Goal: Information Seeking & Learning: Learn about a topic

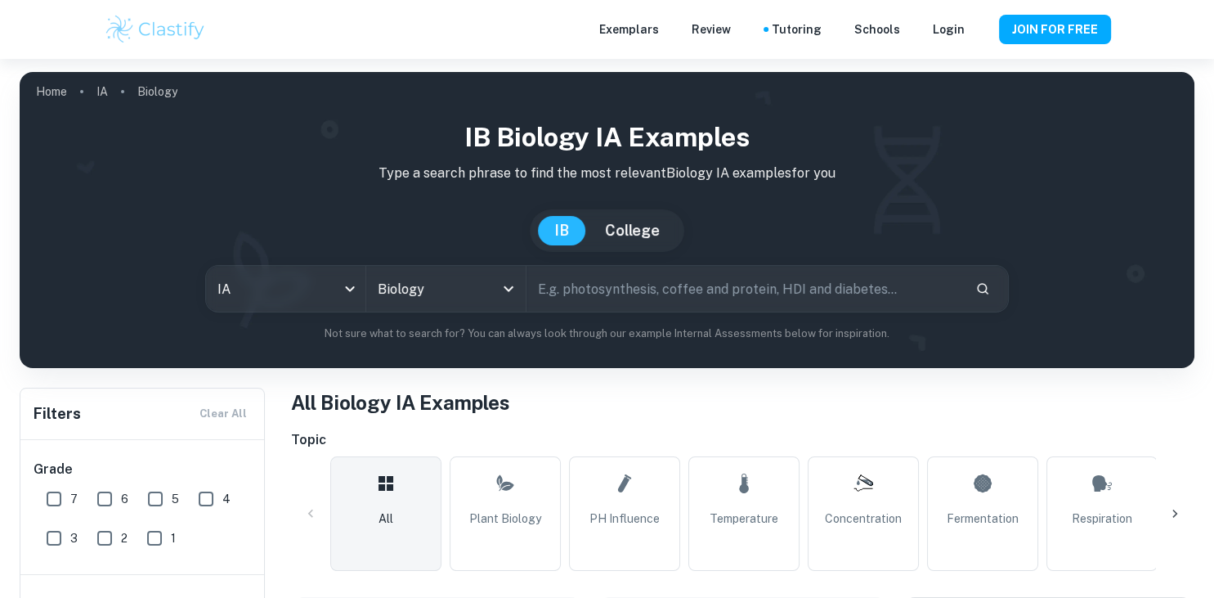
checkbox input "true"
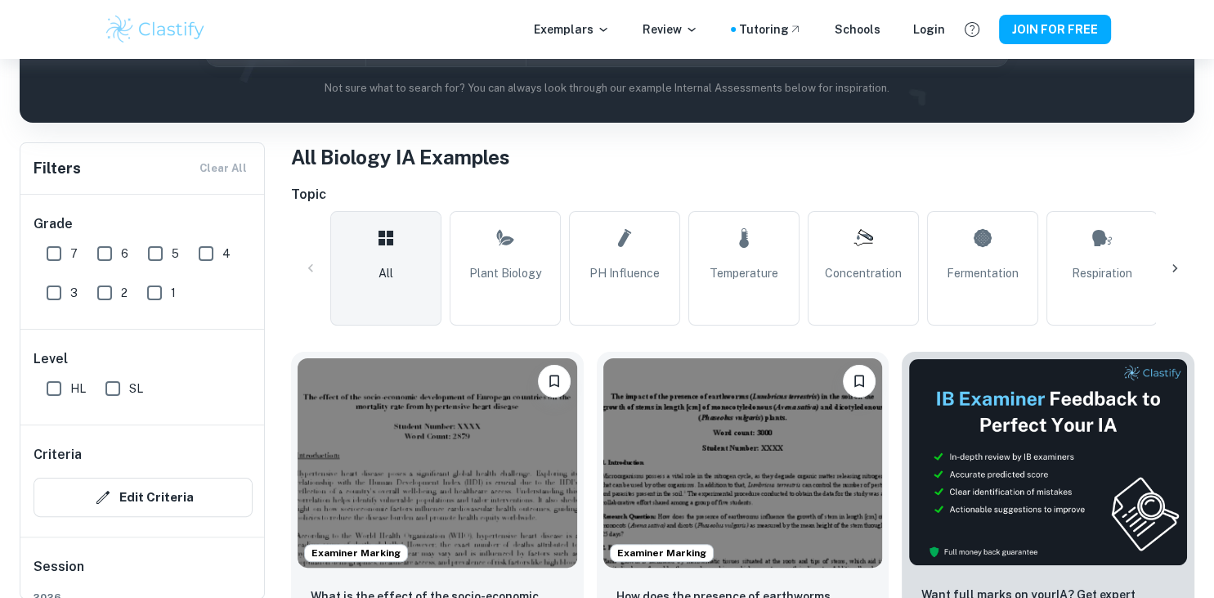
scroll to position [253, 0]
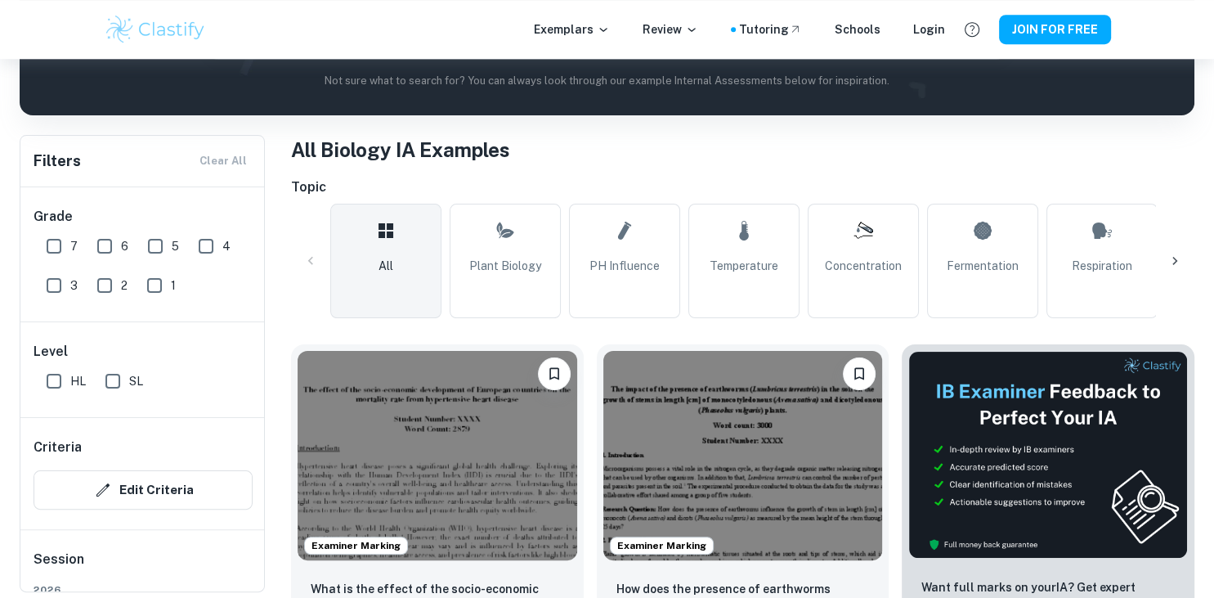
click at [1181, 264] on icon at bounding box center [1175, 261] width 16 height 16
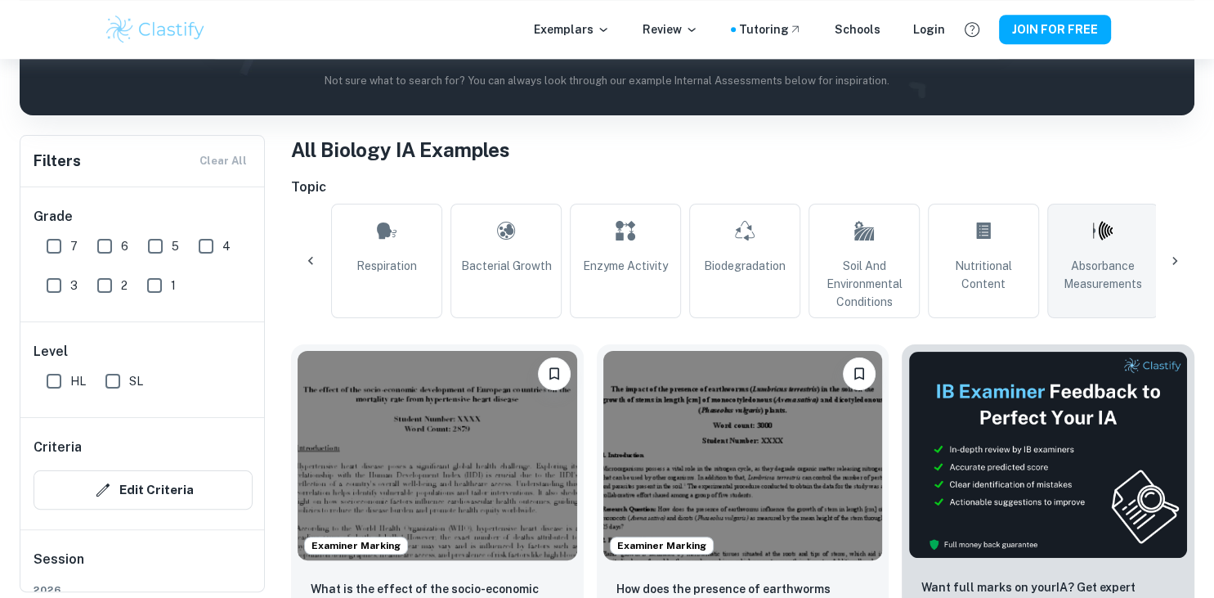
scroll to position [0, 767]
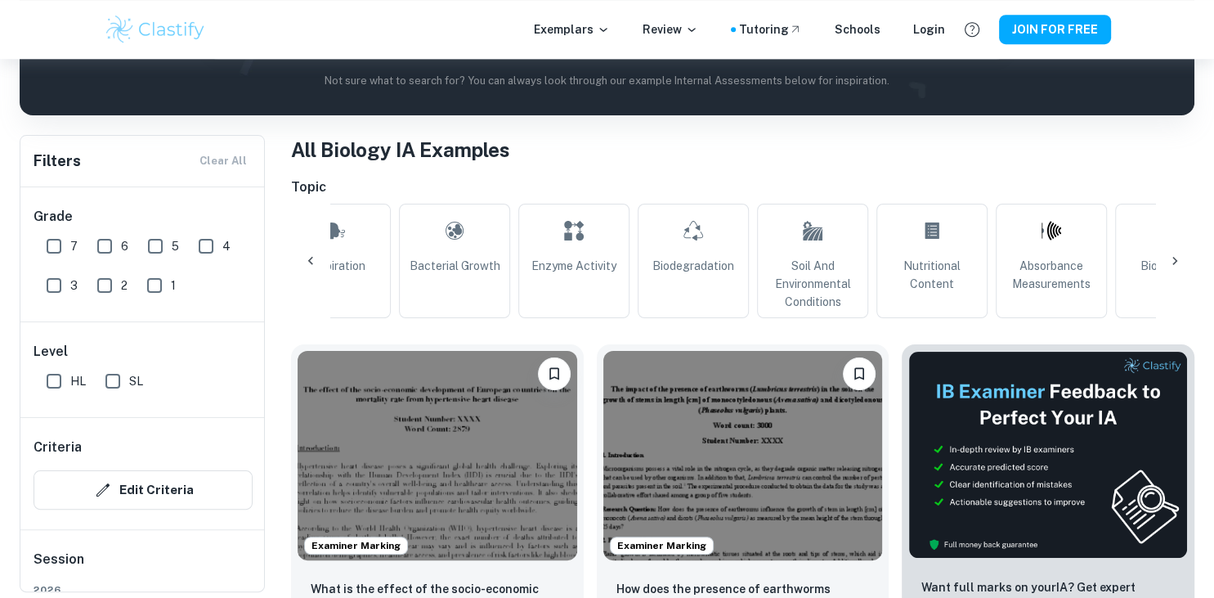
click at [316, 261] on icon at bounding box center [311, 261] width 16 height 16
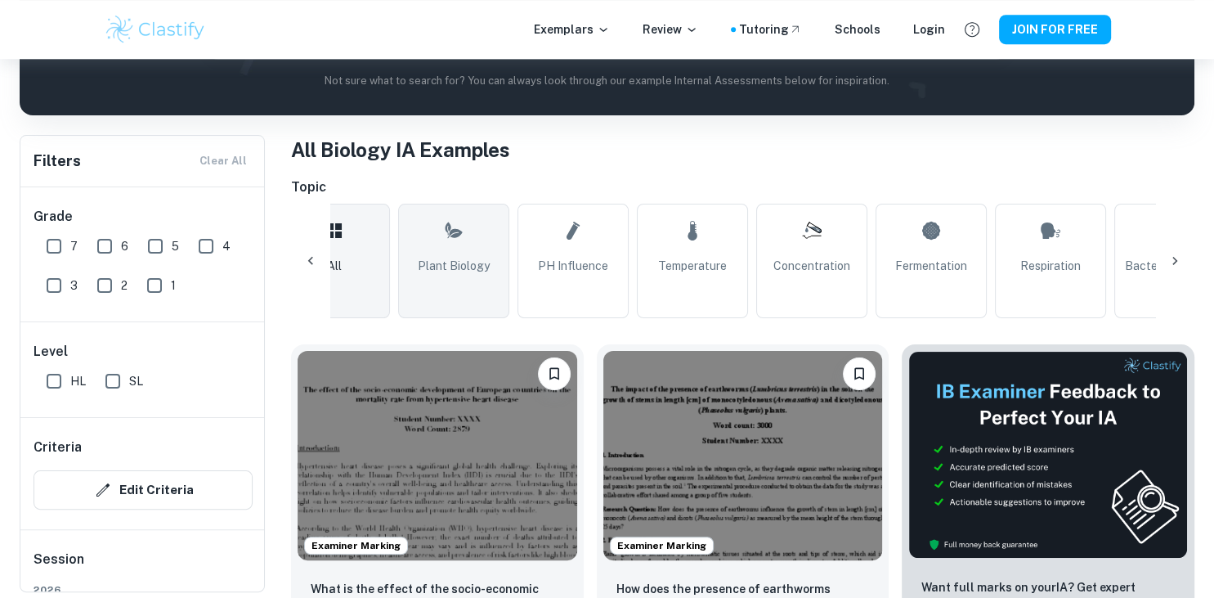
scroll to position [0, 0]
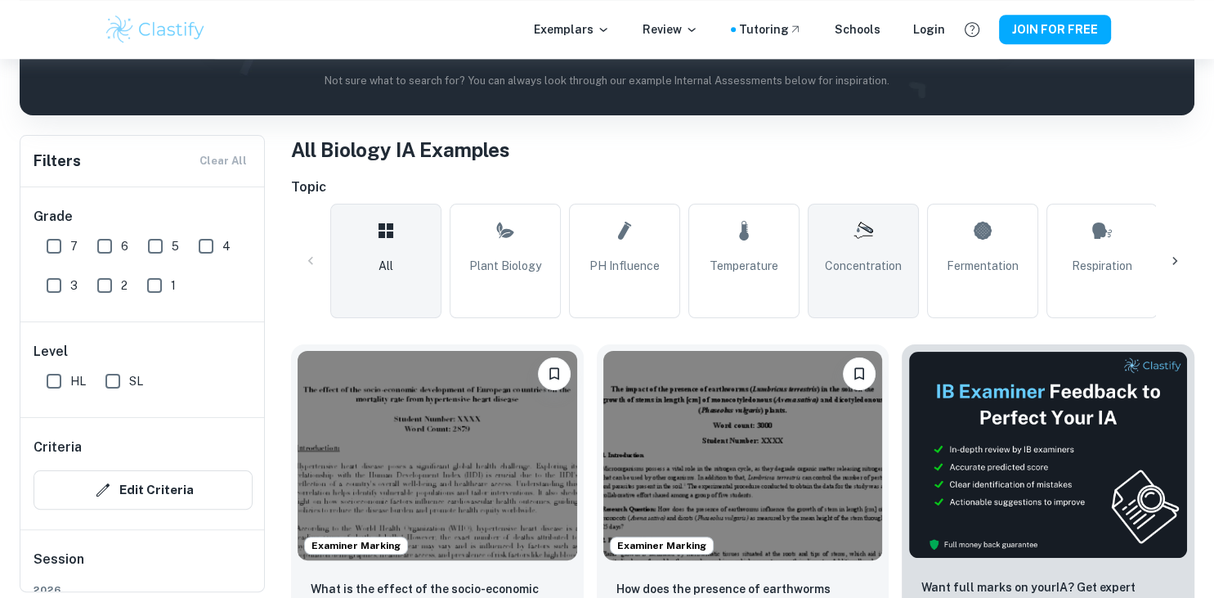
click at [853, 270] on span "Concentration" at bounding box center [863, 266] width 77 height 18
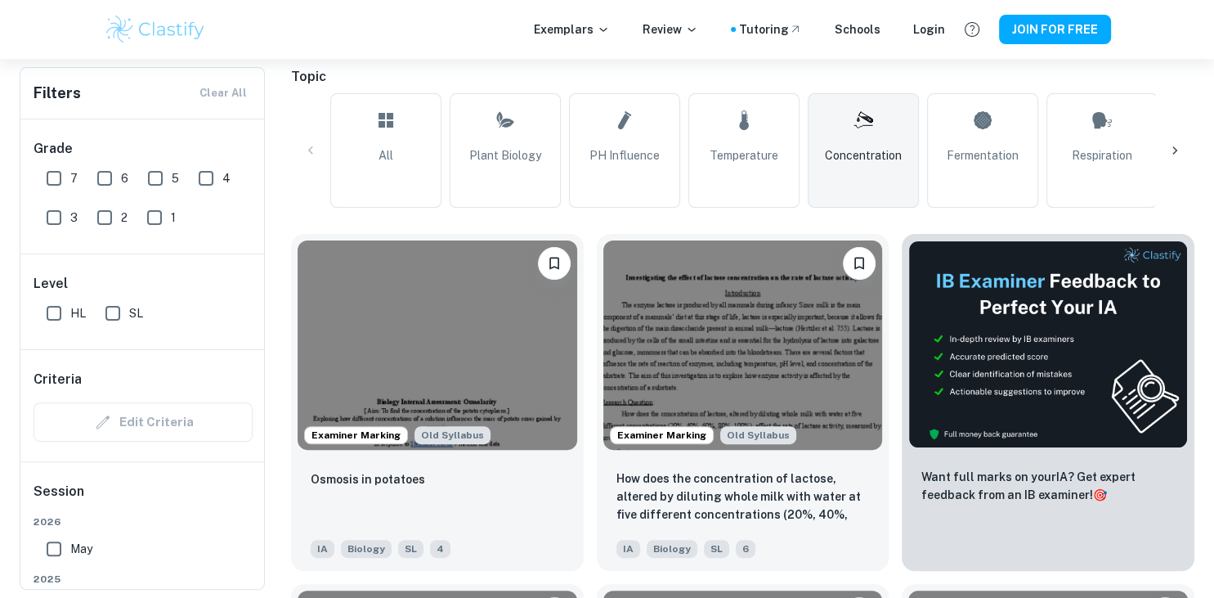
scroll to position [379, 0]
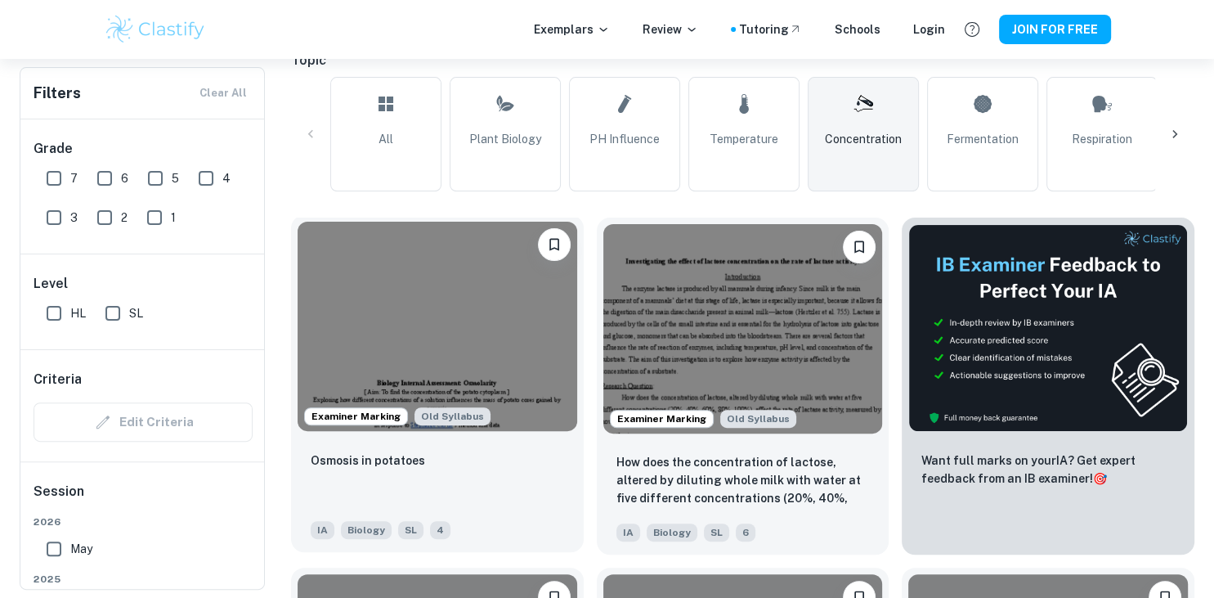
click at [469, 356] on img at bounding box center [438, 326] width 280 height 209
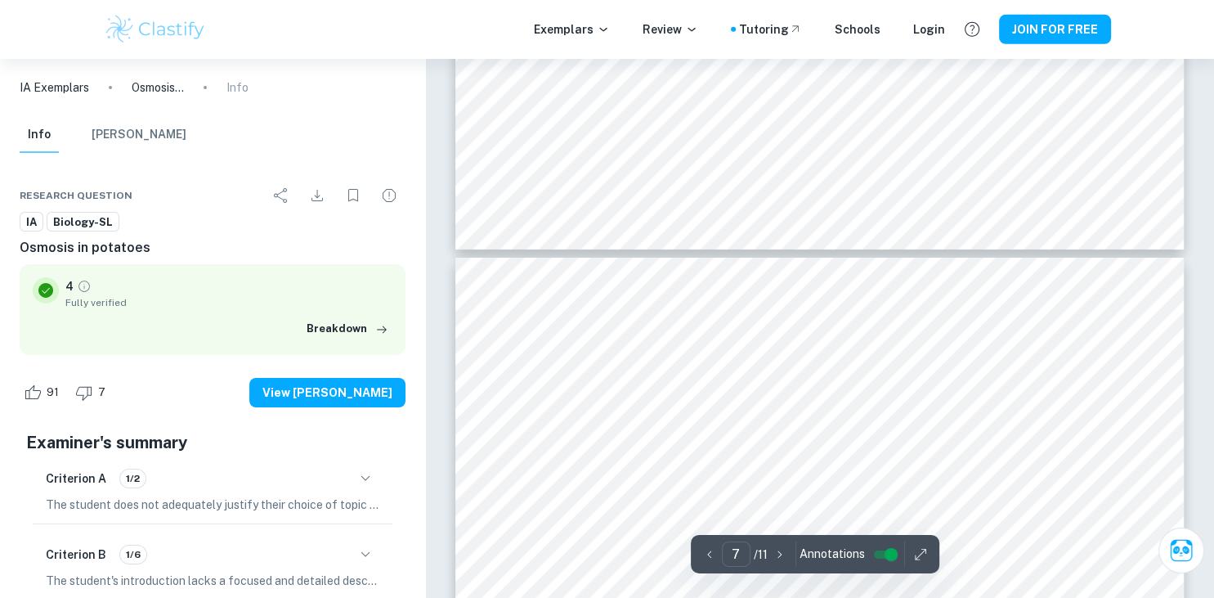
scroll to position [6056, 0]
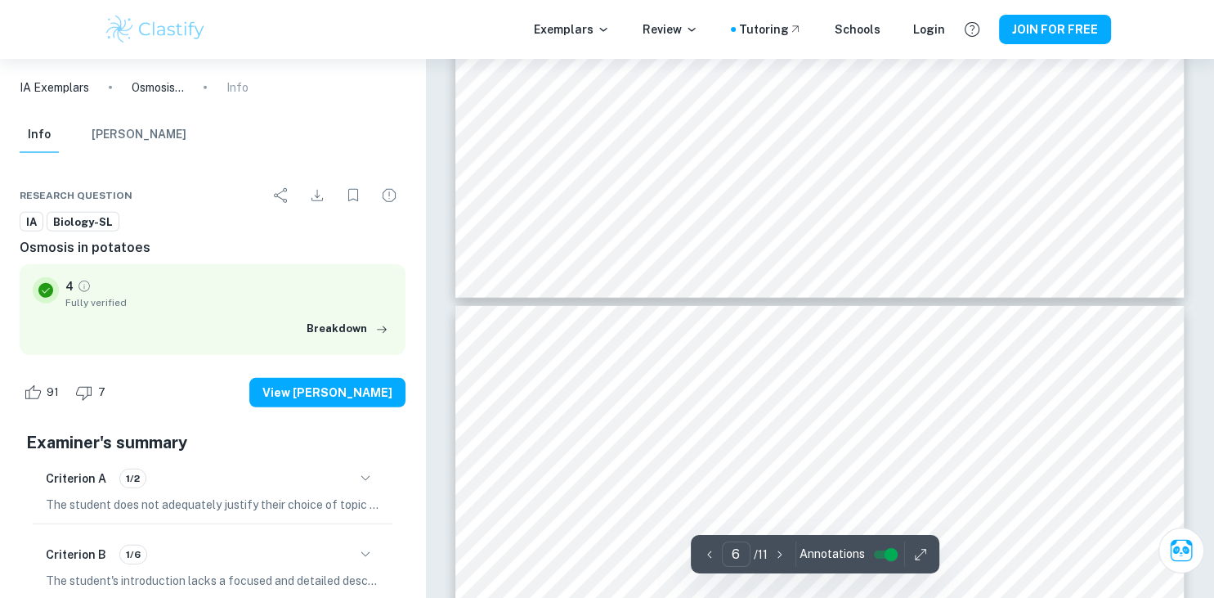
type input "5"
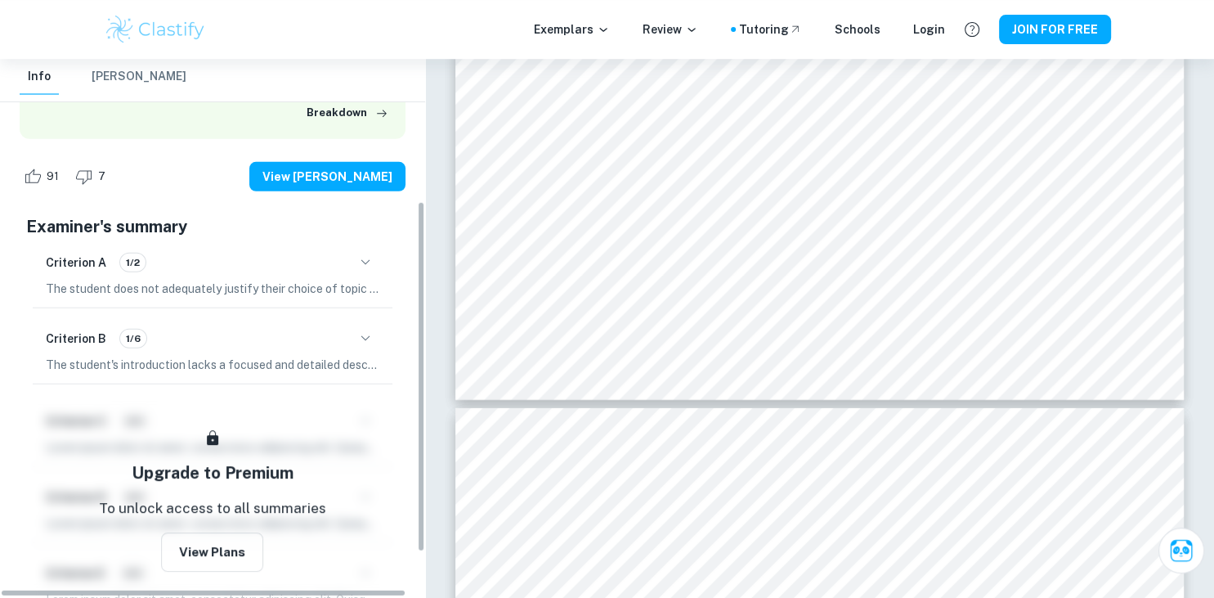
scroll to position [219, 0]
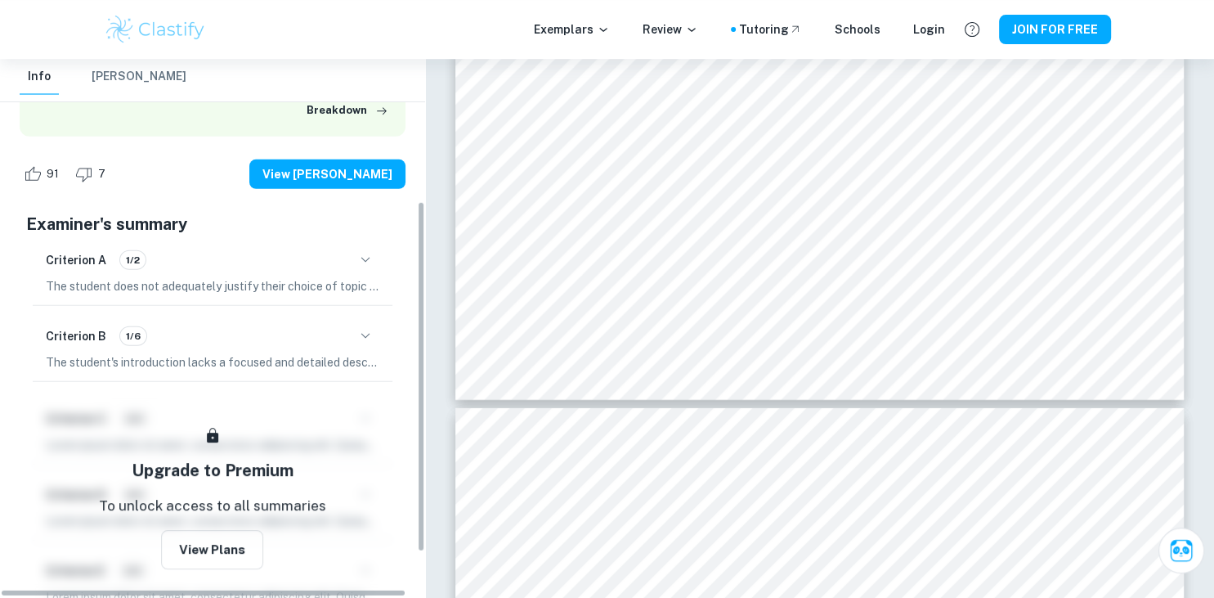
drag, startPoint x: 420, startPoint y: 247, endPoint x: 401, endPoint y: 390, distance: 144.4
click at [401, 390] on div "IA Exemplars Osmosis in potatoes Info Info [PERSON_NAME] Research question IA B…" at bounding box center [212, 328] width 425 height 539
click at [364, 259] on icon "button" at bounding box center [366, 260] width 20 height 20
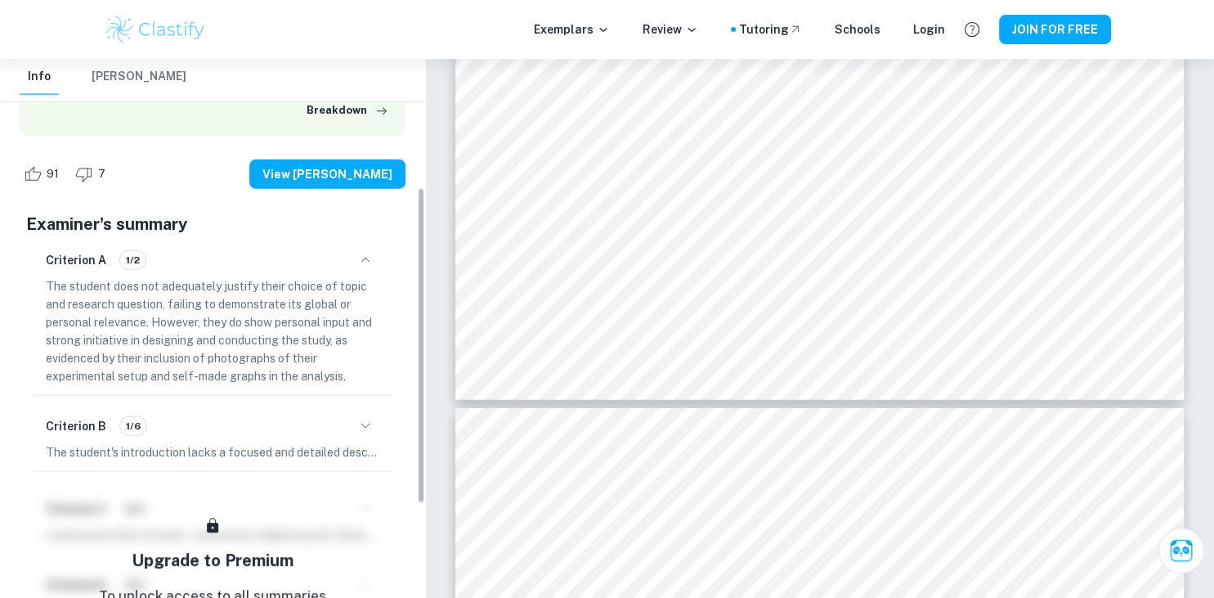
click at [350, 405] on div "Criterion B 1/6 The student's introduction lacks a focused and detailed descrip…" at bounding box center [213, 436] width 360 height 69
click at [355, 410] on div "Criterion B 1/6 The student's introduction lacks a focused and detailed descrip…" at bounding box center [213, 436] width 360 height 69
click at [369, 427] on icon "button" at bounding box center [366, 426] width 20 height 20
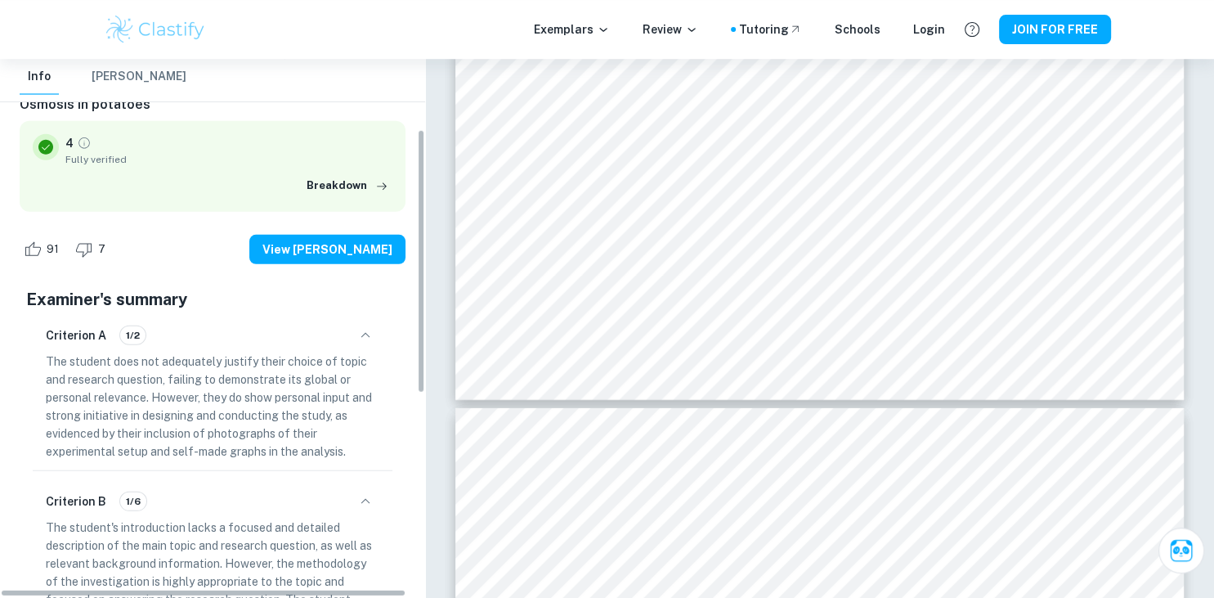
scroll to position [0, 0]
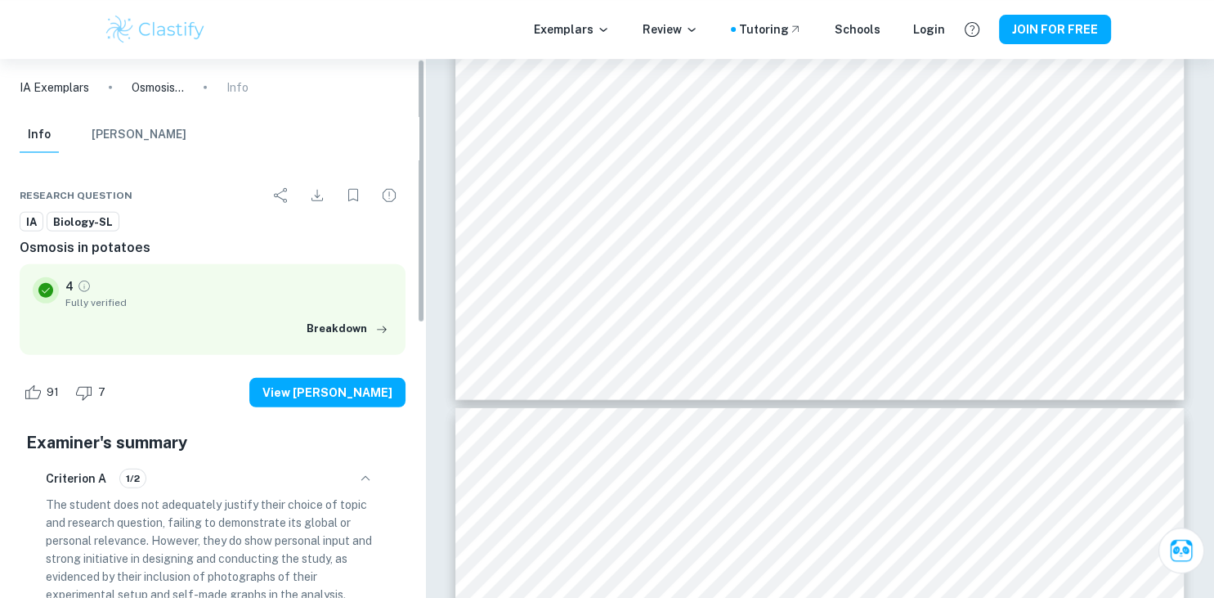
click at [137, 133] on button "[PERSON_NAME]" at bounding box center [139, 135] width 95 height 36
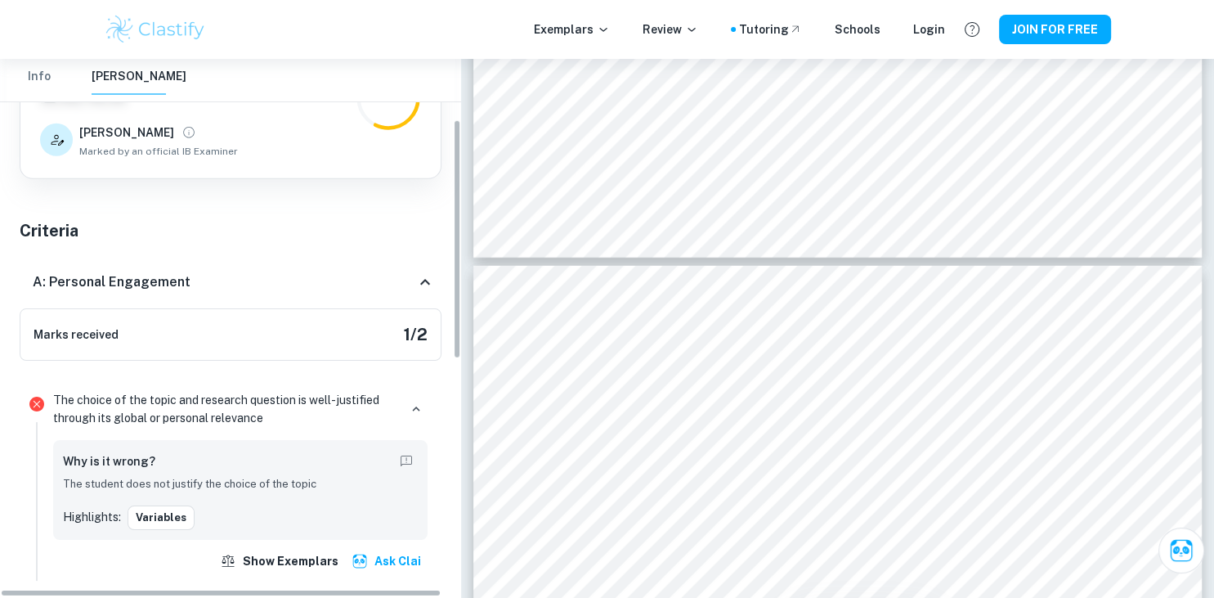
scroll to position [159, 0]
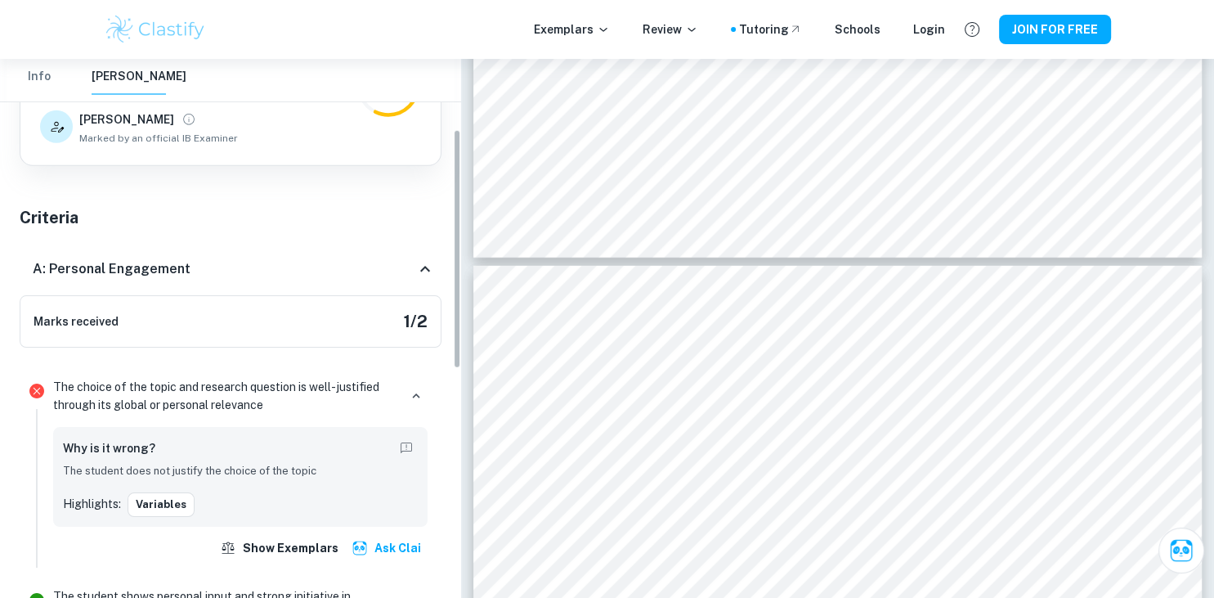
drag, startPoint x: 457, startPoint y: 214, endPoint x: 459, endPoint y: 286, distance: 72.0
click at [459, 286] on div "IA Exemplars Osmosis in potatoes Mark Scheme Info [PERSON_NAME] Total Marks Rec…" at bounding box center [230, 328] width 461 height 539
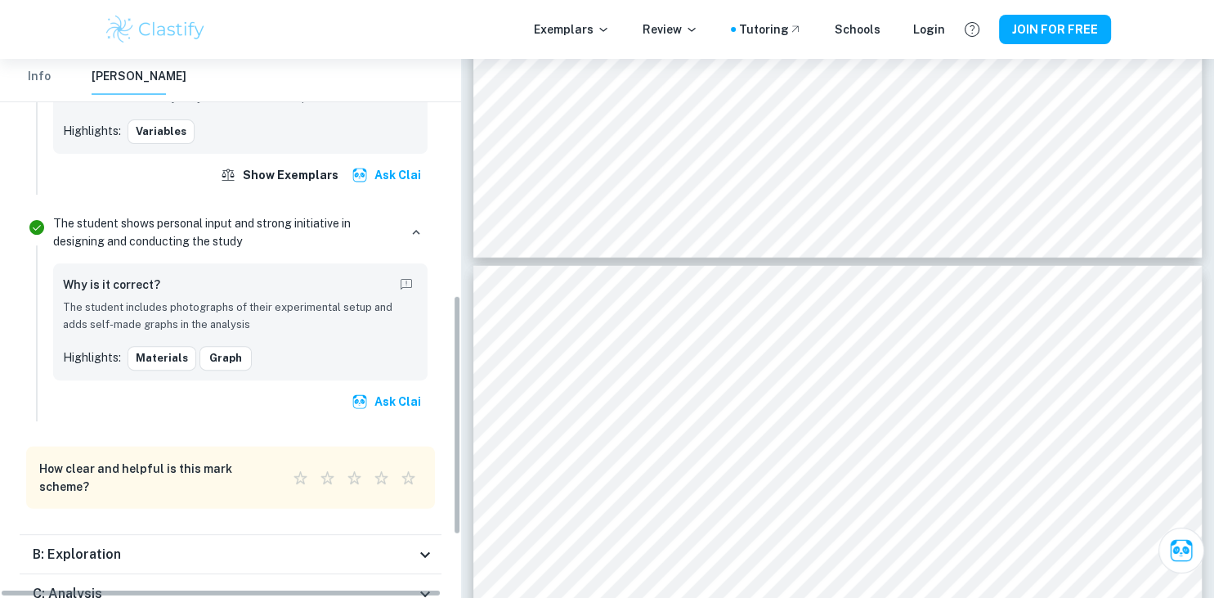
scroll to position [528, 0]
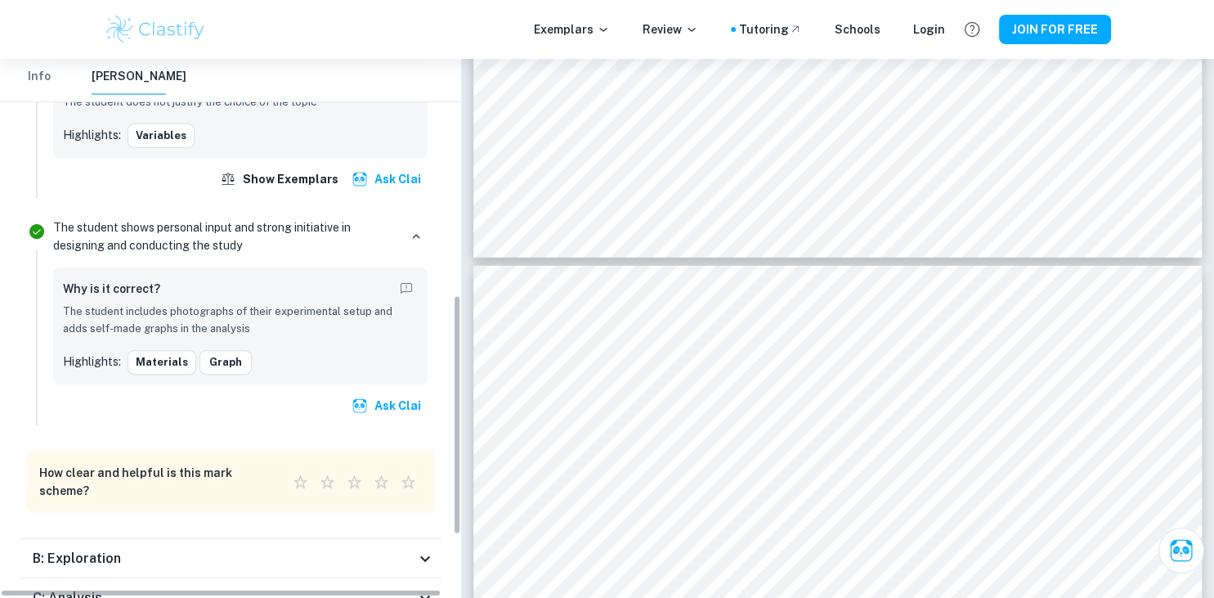
drag, startPoint x: 459, startPoint y: 286, endPoint x: 453, endPoint y: 451, distance: 165.3
click at [453, 451] on div "IA Exemplars Osmosis in potatoes Mark Scheme Info [PERSON_NAME] Total Marks Rec…" at bounding box center [230, 328] width 461 height 539
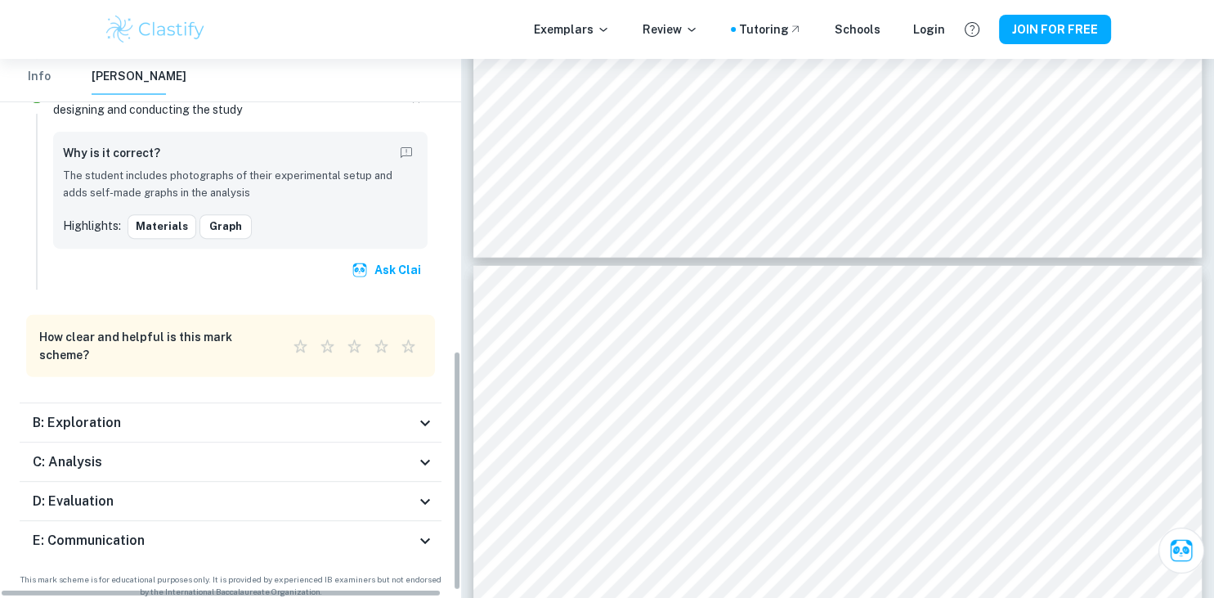
scroll to position [671, 0]
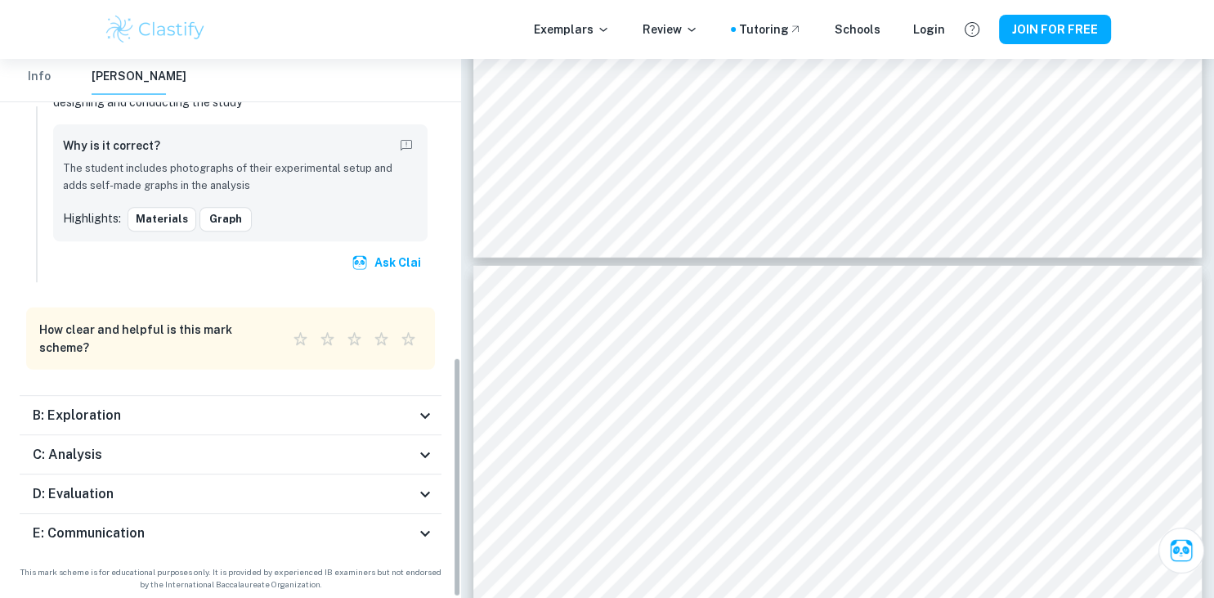
drag, startPoint x: 461, startPoint y: 410, endPoint x: 446, endPoint y: 489, distance: 79.9
click at [446, 489] on div "IA Exemplars Osmosis in potatoes Mark Scheme Info [PERSON_NAME] Total Marks Rec…" at bounding box center [230, 328] width 461 height 539
click at [332, 460] on div "C: Analysis" at bounding box center [224, 455] width 383 height 20
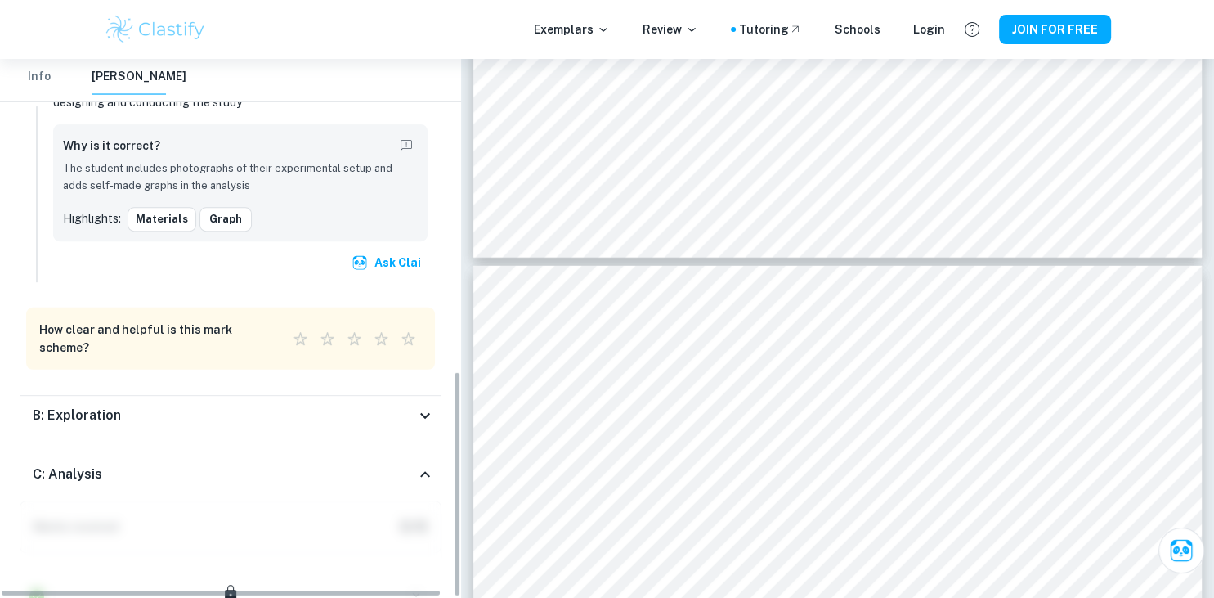
scroll to position [1355, 0]
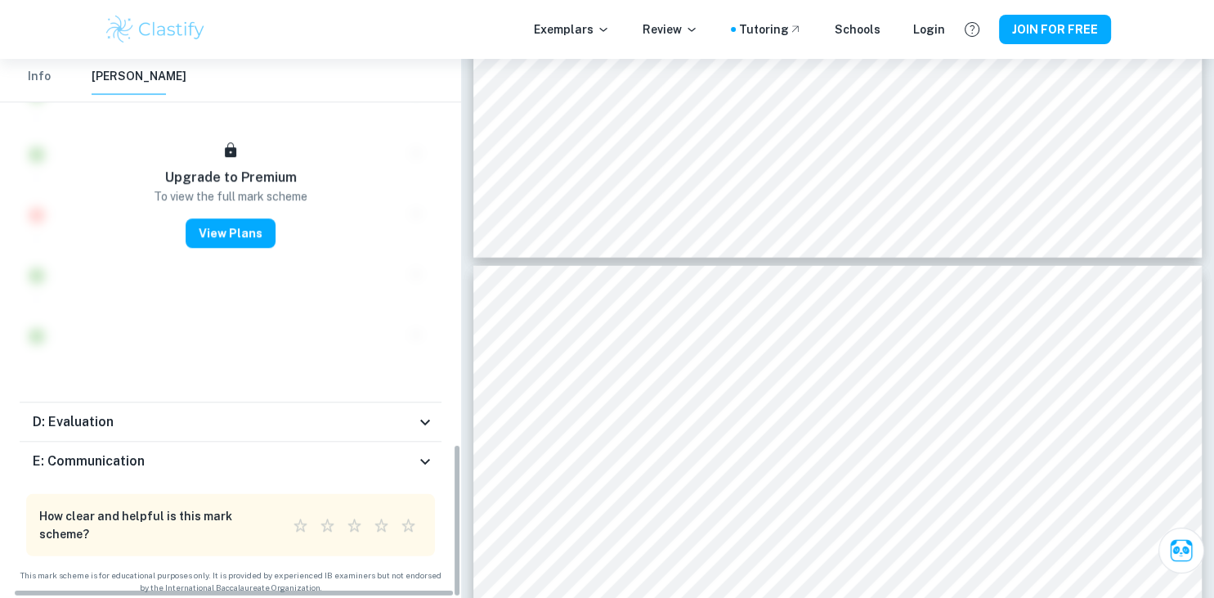
drag, startPoint x: 452, startPoint y: 466, endPoint x: 464, endPoint y: 401, distance: 66.6
click at [461, 401] on div "IA Exemplars Osmosis in potatoes Mark Scheme Info [PERSON_NAME] Total Marks Rec…" at bounding box center [230, 328] width 461 height 539
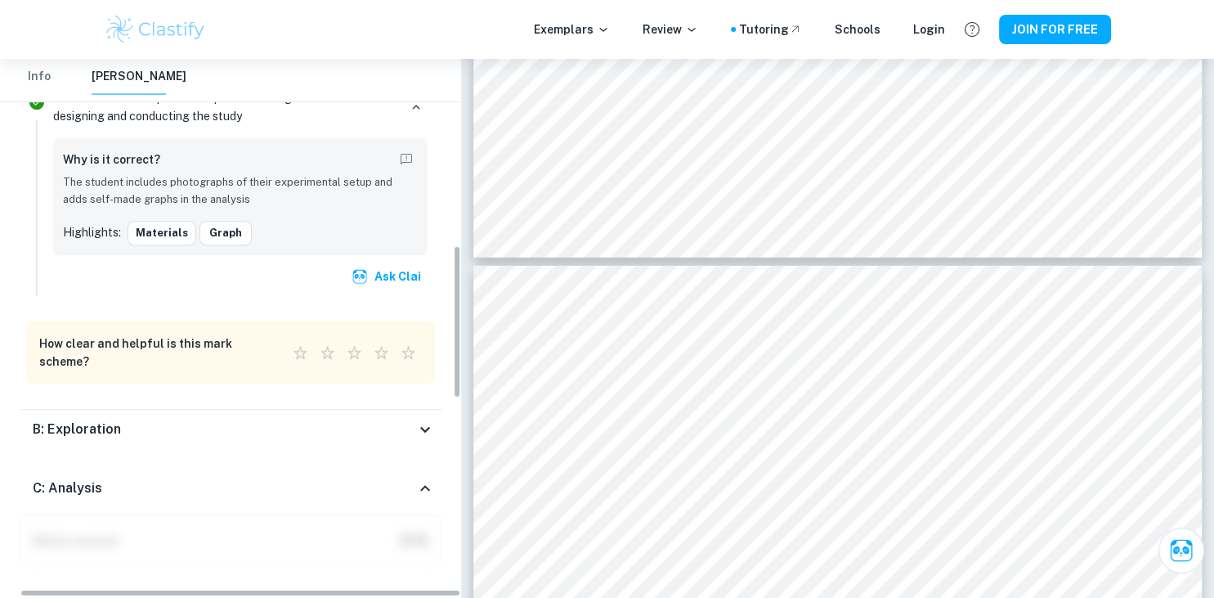
scroll to position [0, 20]
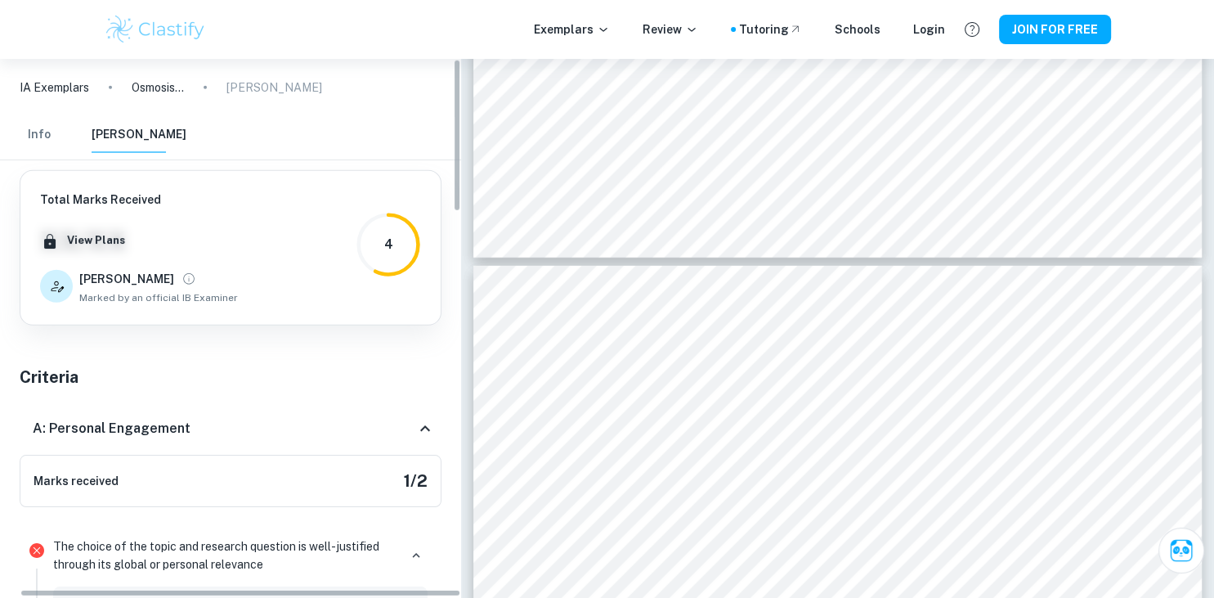
drag, startPoint x: 459, startPoint y: 459, endPoint x: 511, endPoint y: -5, distance: 466.6
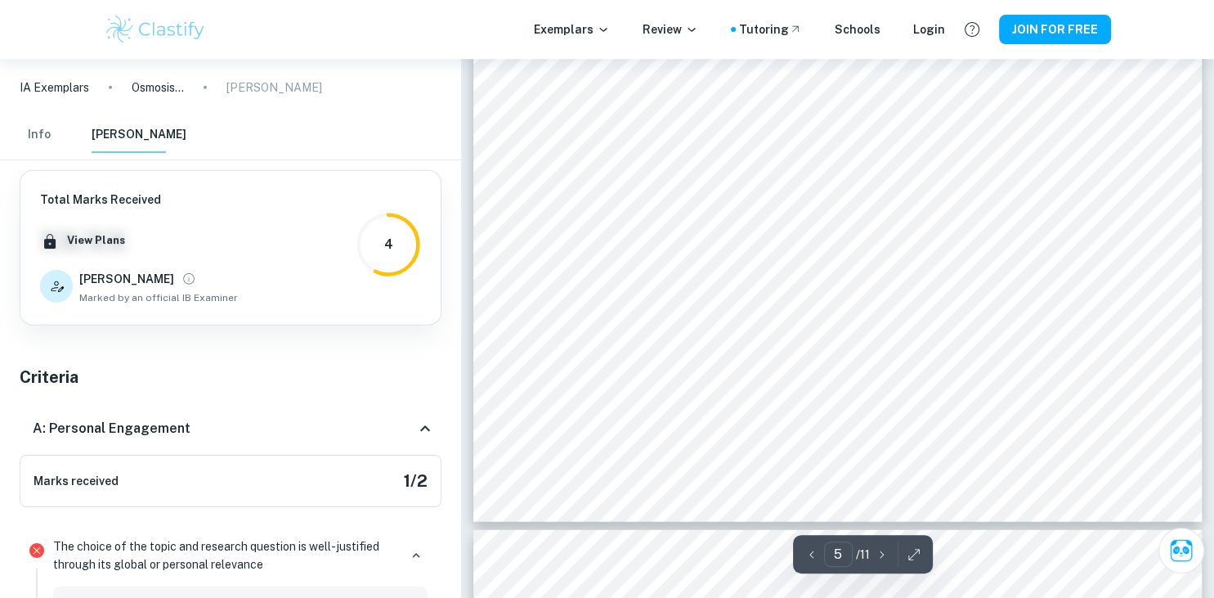
scroll to position [4324, 0]
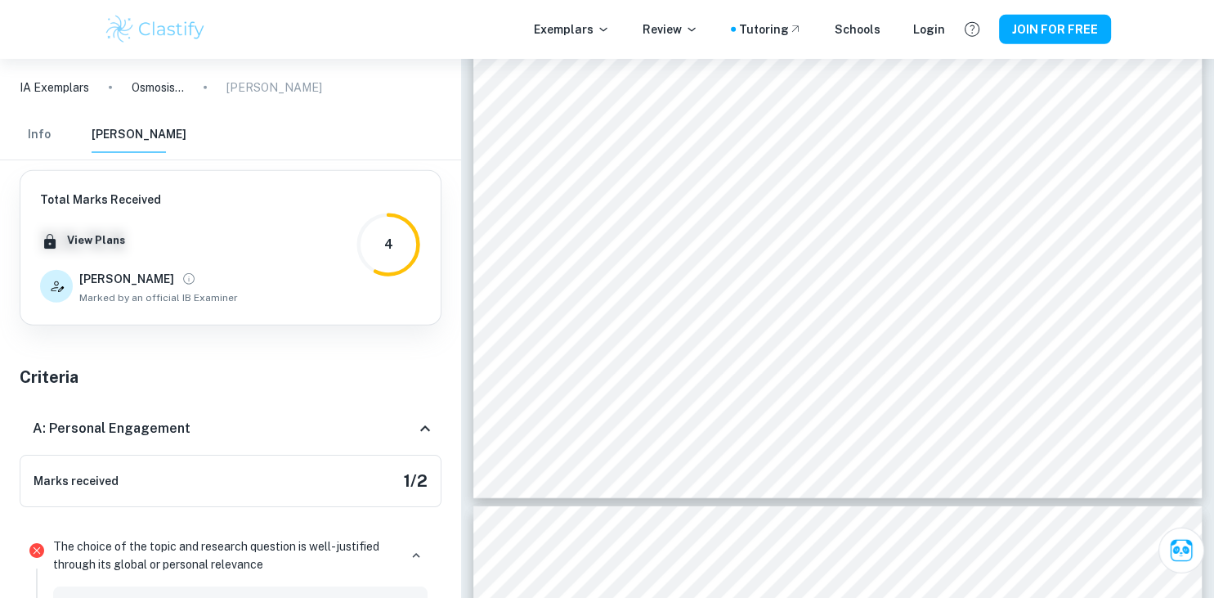
drag, startPoint x: 1213, startPoint y: 259, endPoint x: 1212, endPoint y: 271, distance: 12.4
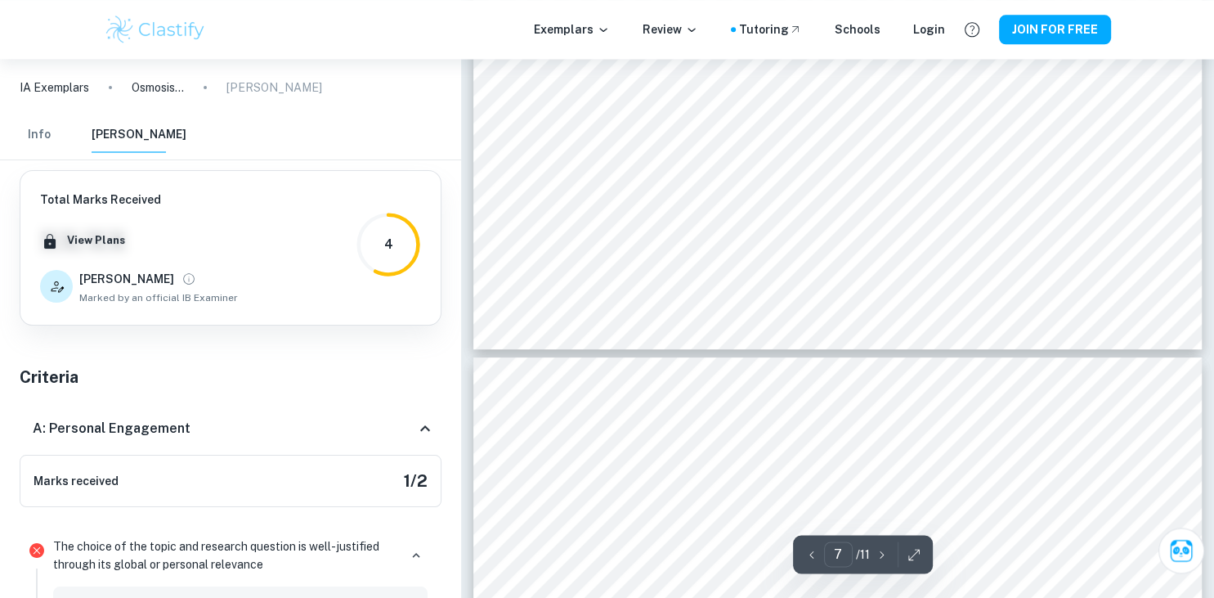
scroll to position [6387, 0]
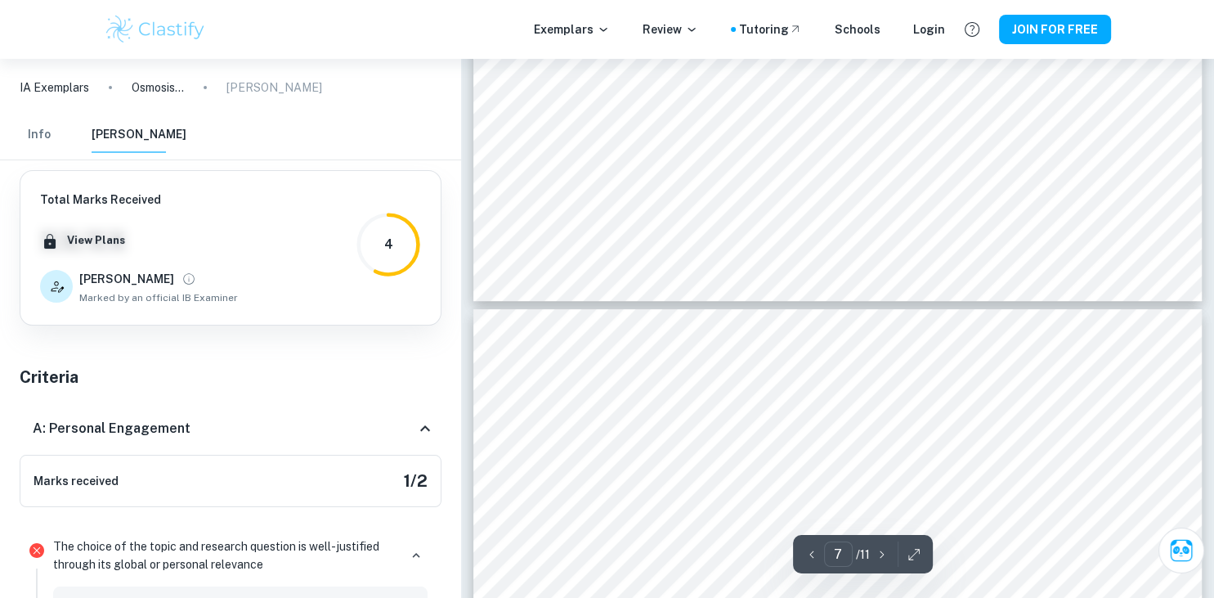
type input "8"
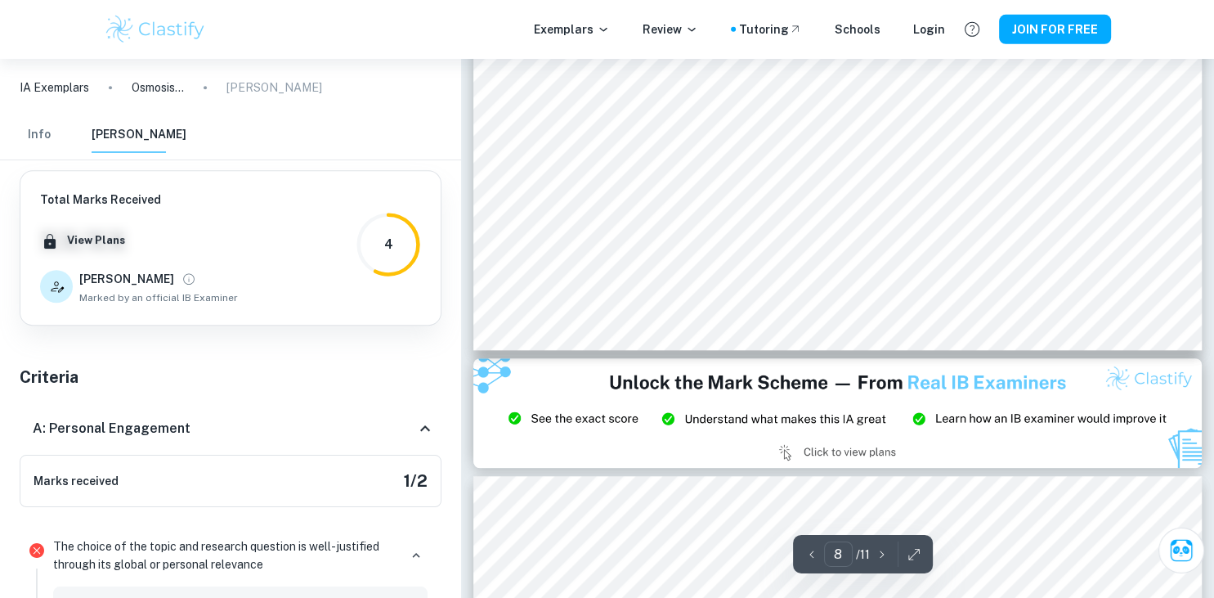
scroll to position [7337, 0]
